Goal: Check status: Check status

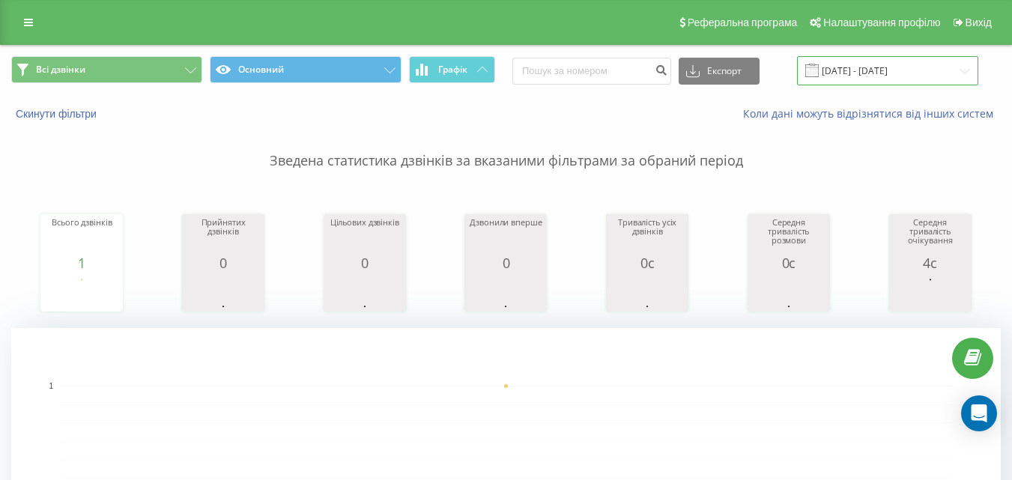
click at [932, 66] on input "[DATE] - [DATE]" at bounding box center [887, 70] width 181 height 29
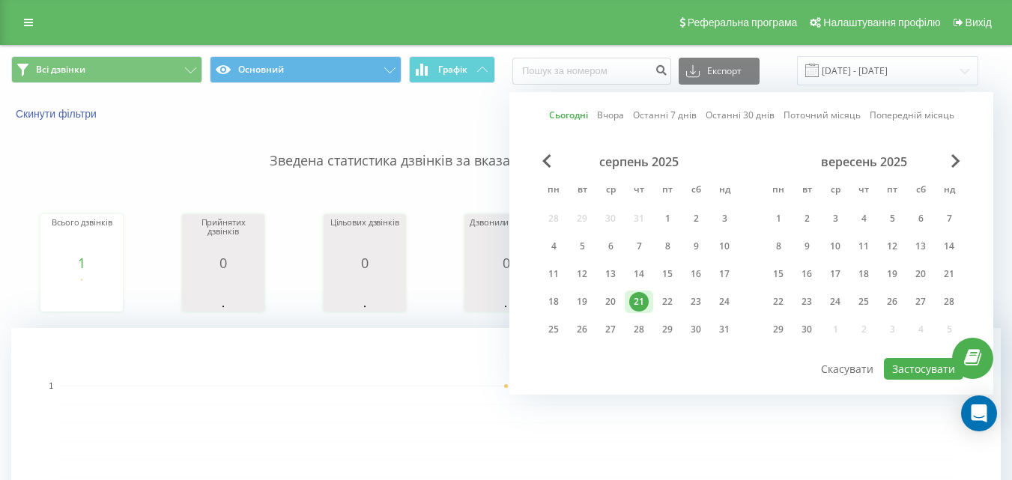
click at [634, 300] on div "21" at bounding box center [638, 301] width 19 height 19
click at [911, 363] on button "Застосувати" at bounding box center [923, 369] width 79 height 22
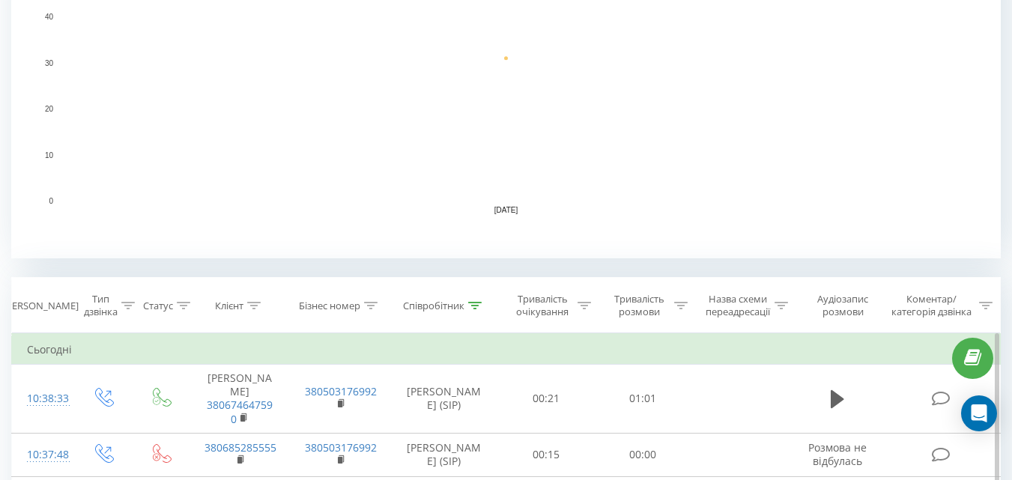
scroll to position [449, 0]
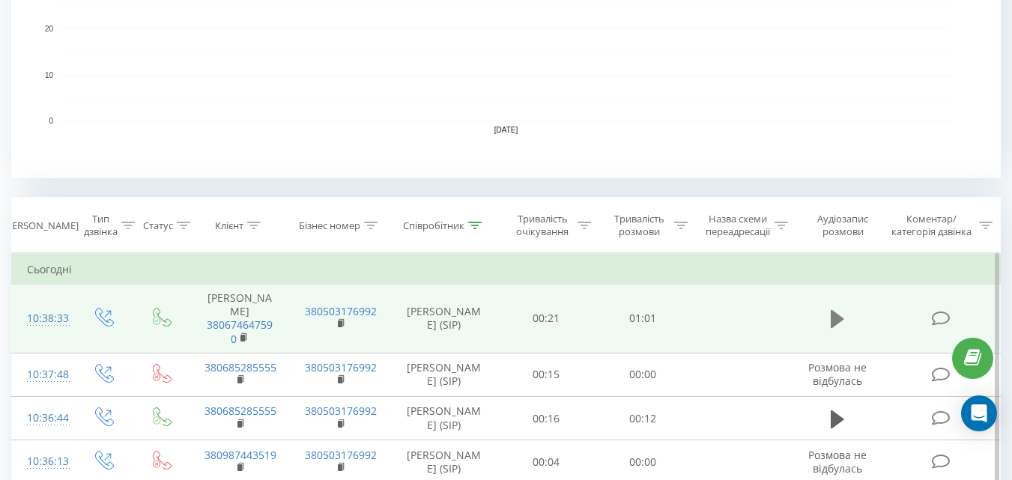
click at [836, 310] on icon at bounding box center [836, 319] width 13 height 18
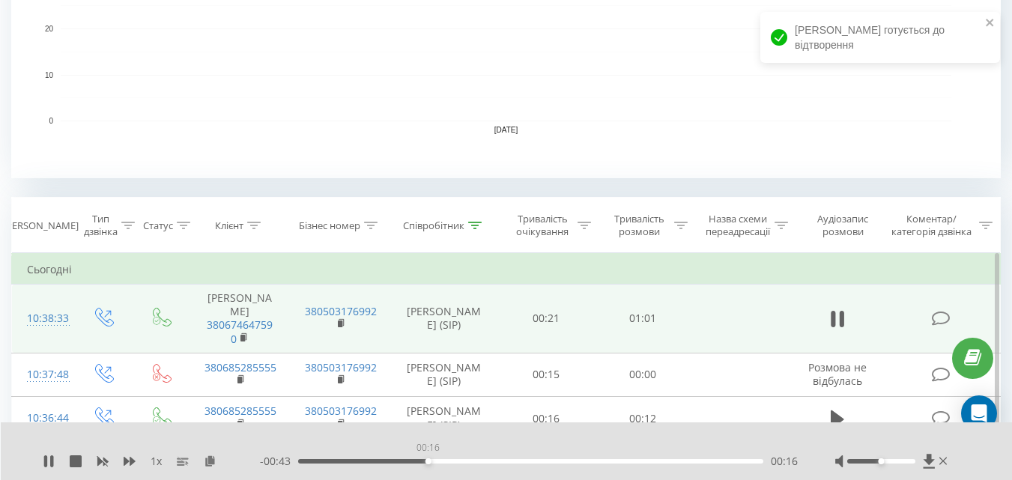
click at [428, 459] on div "00:16" at bounding box center [530, 461] width 465 height 4
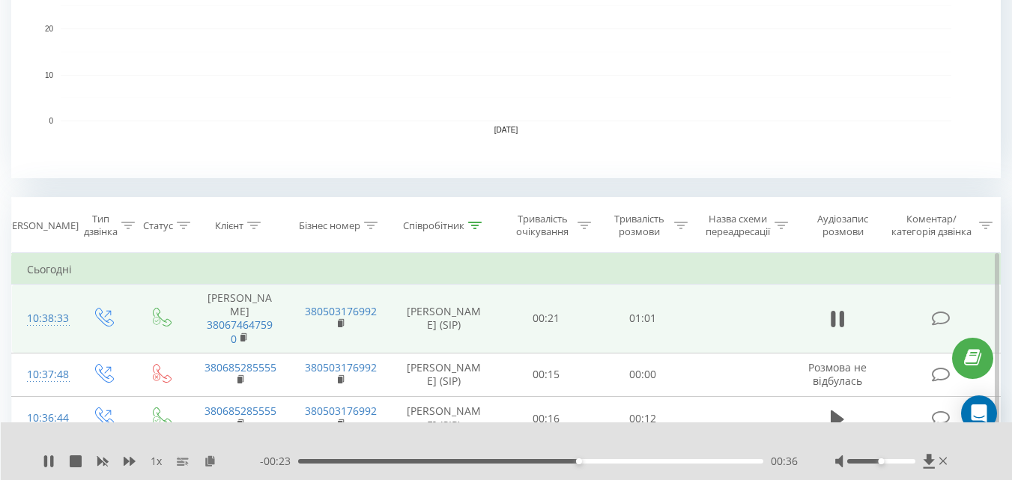
click at [877, 459] on div at bounding box center [881, 461] width 68 height 4
click at [550, 452] on div "1 x - 00:22 00:37 00:37" at bounding box center [507, 451] width 1012 height 58
click at [549, 461] on div "00:32" at bounding box center [530, 461] width 465 height 4
click at [550, 463] on div "00:32" at bounding box center [530, 461] width 465 height 4
click at [49, 463] on icon at bounding box center [49, 461] width 12 height 12
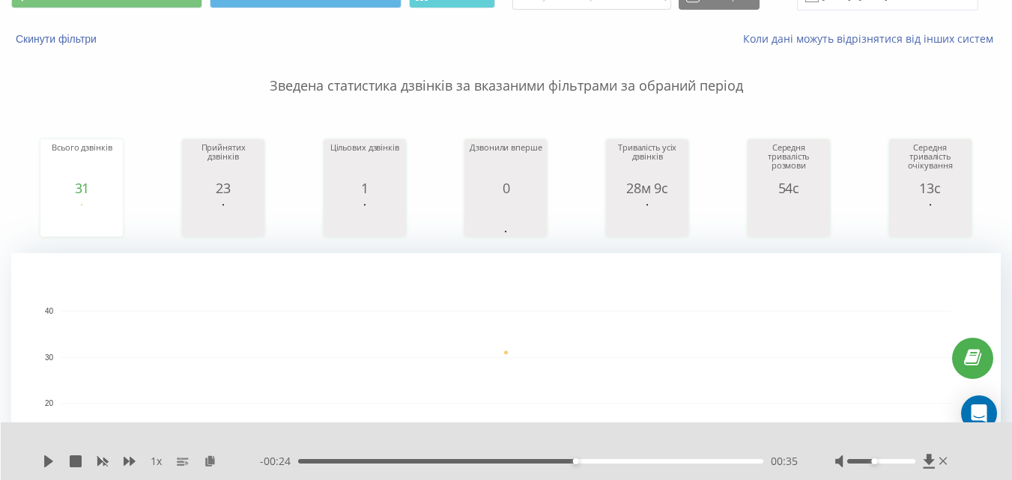
scroll to position [0, 0]
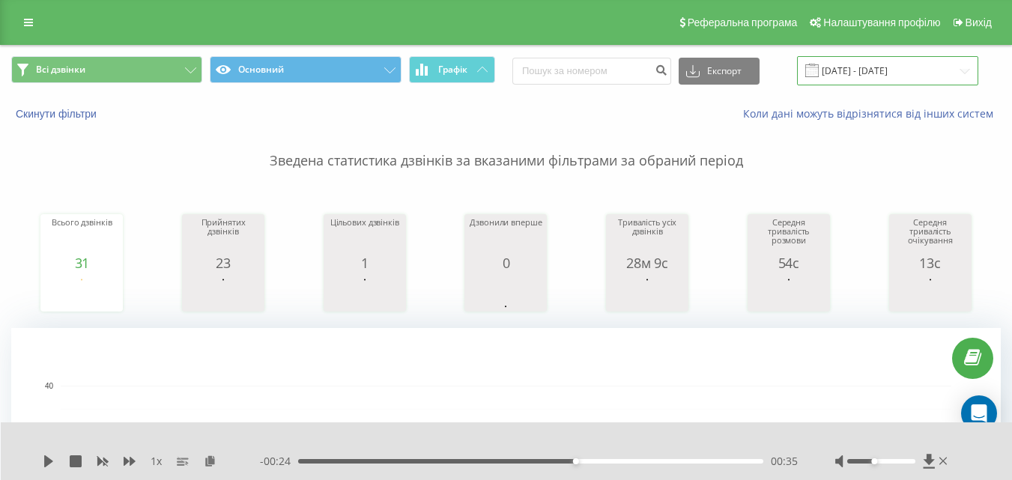
click at [865, 70] on input "[DATE] - [DATE]" at bounding box center [887, 70] width 181 height 29
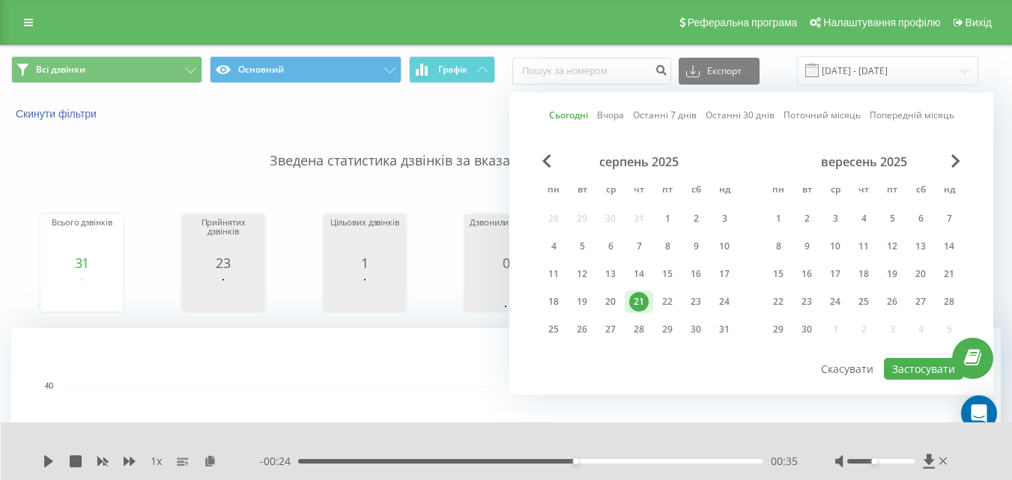
click at [641, 301] on div "21" at bounding box center [638, 301] width 19 height 19
click at [924, 365] on button "Застосувати" at bounding box center [923, 369] width 79 height 22
